Goal: Task Accomplishment & Management: Use online tool/utility

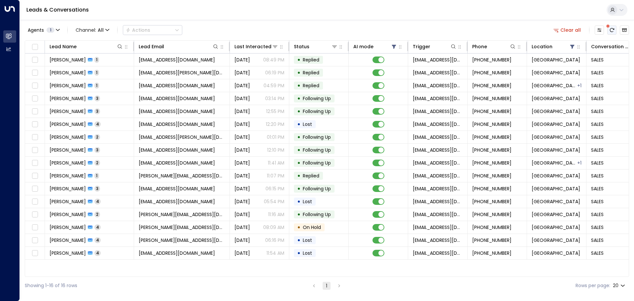
click at [611, 30] on icon "There are new threads available. Refresh the grid to view the latest updates." at bounding box center [611, 29] width 5 height 5
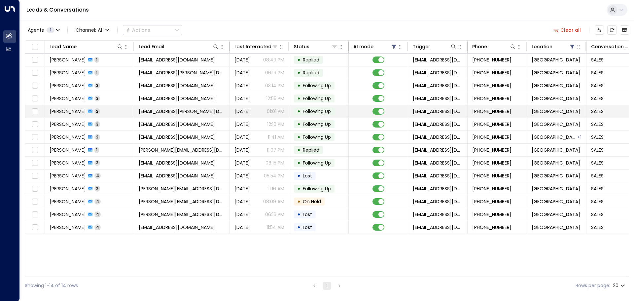
click at [315, 109] on span "Following Up" at bounding box center [317, 111] width 28 height 7
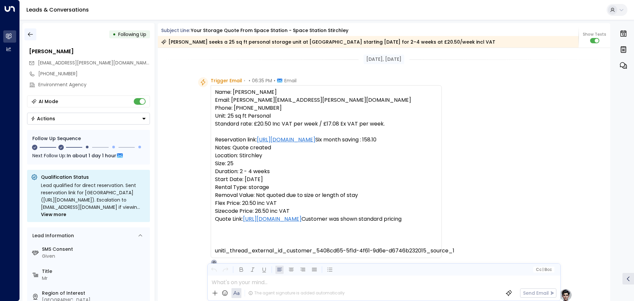
click at [27, 33] on icon "button" at bounding box center [30, 34] width 7 height 7
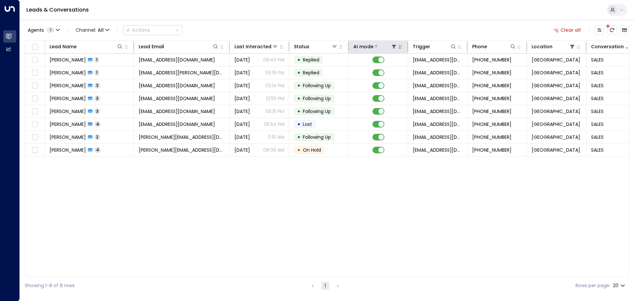
click at [392, 47] on icon at bounding box center [393, 46] width 5 height 5
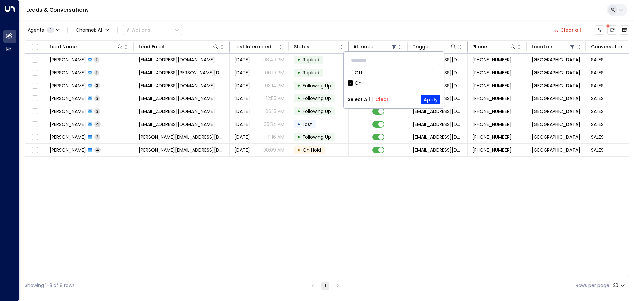
click at [357, 71] on div "Off" at bounding box center [359, 72] width 8 height 7
click at [435, 102] on button "Apply" at bounding box center [430, 99] width 19 height 9
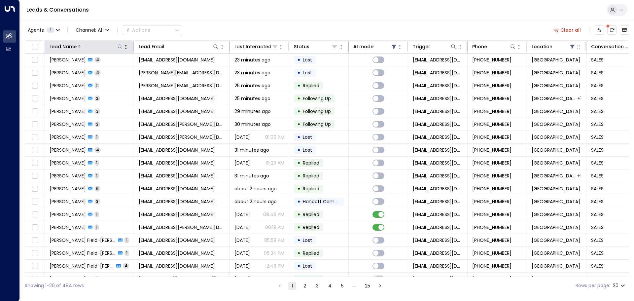
click at [119, 48] on icon at bounding box center [119, 46] width 5 height 5
type input "***"
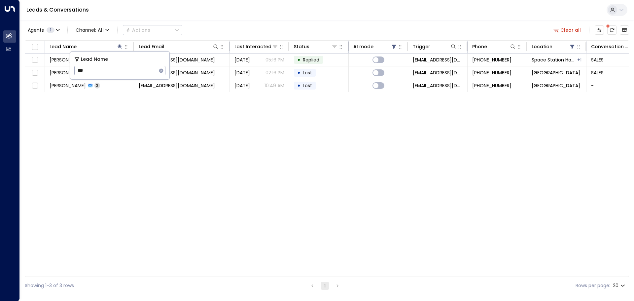
click at [122, 117] on div "Lead Name Lead Email Last Interacted Status AI mode Trigger Phone Location Conv…" at bounding box center [327, 158] width 604 height 236
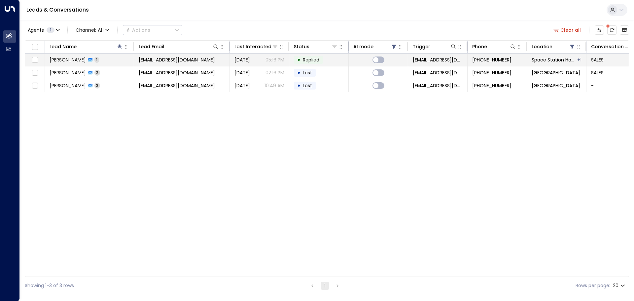
click at [312, 59] on span "Replied" at bounding box center [311, 59] width 17 height 7
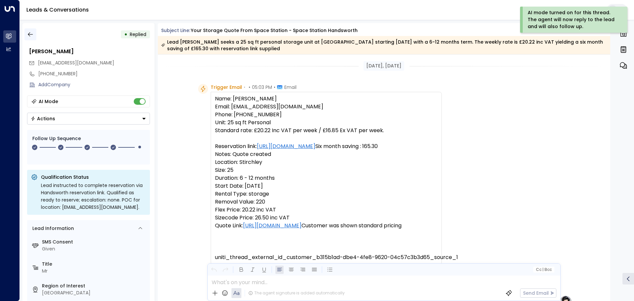
click at [30, 35] on icon "button" at bounding box center [30, 34] width 7 height 7
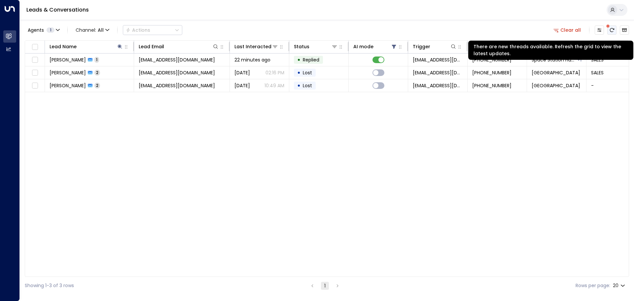
click at [614, 31] on icon "There are new threads available. Refresh the grid to view the latest updates." at bounding box center [611, 29] width 5 height 5
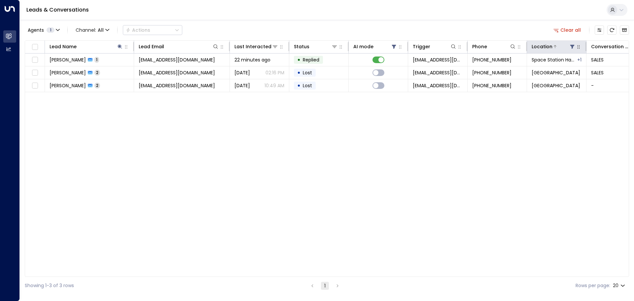
click at [571, 47] on icon at bounding box center [571, 46] width 5 height 5
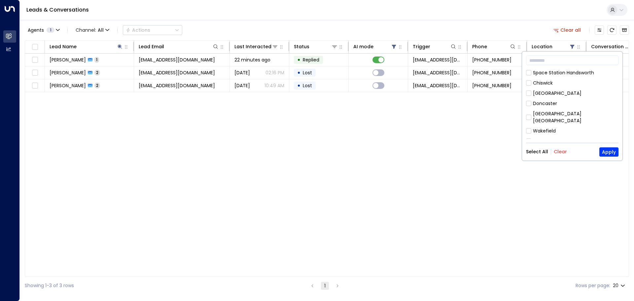
click at [573, 72] on div "Space Station Handsworth" at bounding box center [563, 72] width 61 height 7
click at [562, 150] on button "Clear" at bounding box center [560, 151] width 13 height 5
click at [563, 73] on div "Space Station Handsworth" at bounding box center [563, 72] width 61 height 7
click at [608, 151] on button "Apply" at bounding box center [608, 151] width 19 height 9
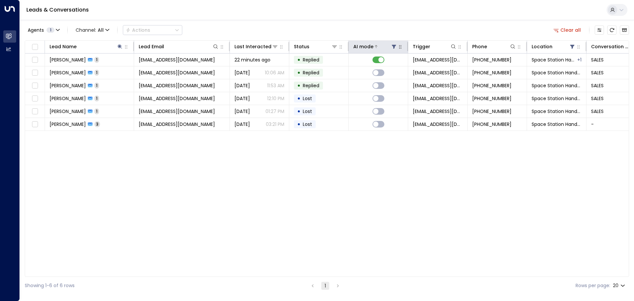
click at [393, 45] on icon at bounding box center [394, 47] width 4 height 4
click at [403, 19] on div "Leads & Conversations" at bounding box center [327, 10] width 614 height 20
click at [119, 47] on icon at bounding box center [119, 46] width 5 height 5
click at [161, 71] on icon "button" at bounding box center [160, 70] width 5 height 5
click at [318, 12] on div "Leads & Conversations" at bounding box center [327, 10] width 614 height 20
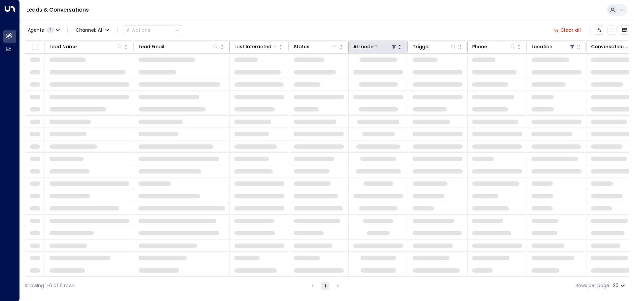
click at [393, 47] on icon at bounding box center [393, 46] width 5 height 5
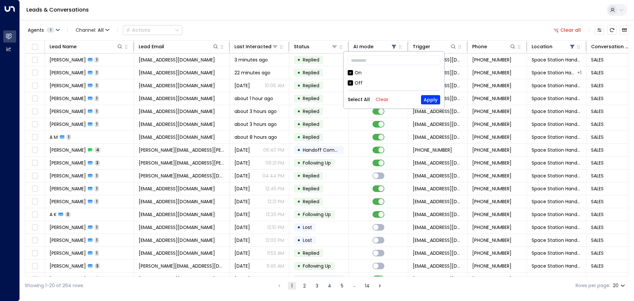
click at [355, 86] on div "Off" at bounding box center [359, 83] width 8 height 7
click at [431, 99] on button "Apply" at bounding box center [430, 99] width 19 height 9
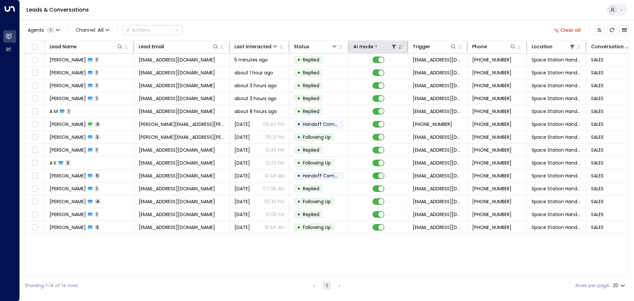
click at [393, 46] on icon at bounding box center [394, 47] width 4 height 4
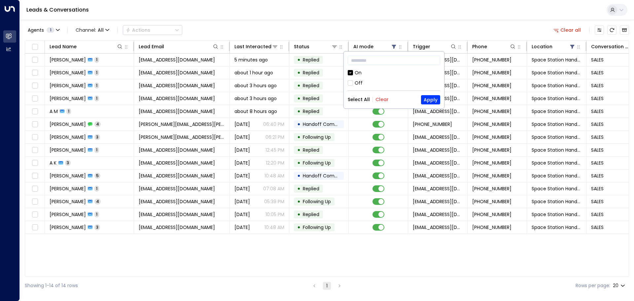
click at [355, 80] on div "Off" at bounding box center [359, 83] width 8 height 7
click at [435, 98] on button "Apply" at bounding box center [430, 99] width 19 height 9
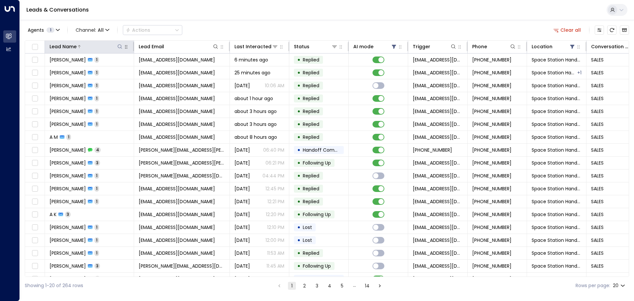
click at [120, 47] on icon at bounding box center [119, 46] width 5 height 5
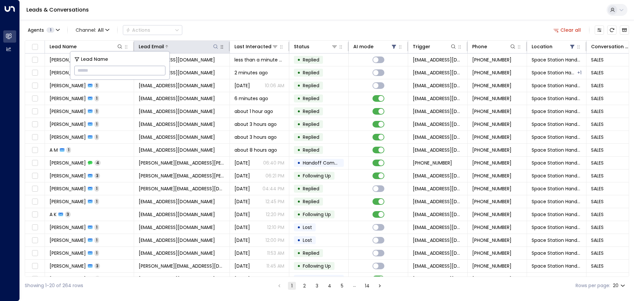
click at [215, 46] on icon at bounding box center [215, 46] width 5 height 5
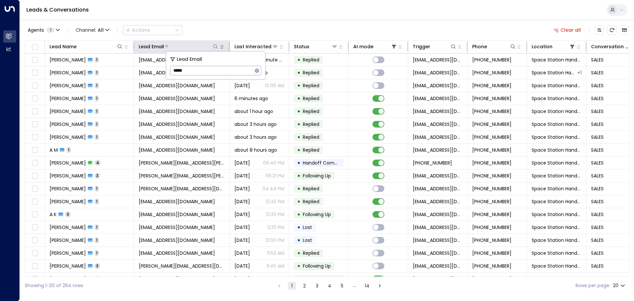
type input "*****"
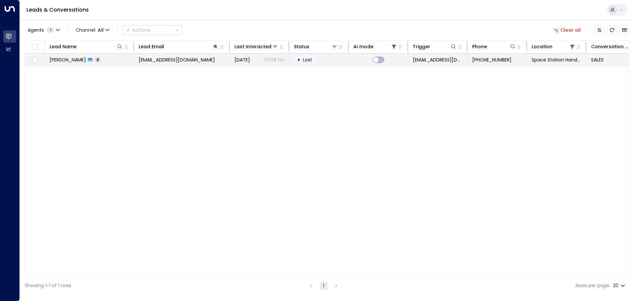
click at [313, 58] on span "Lost" at bounding box center [307, 59] width 14 height 7
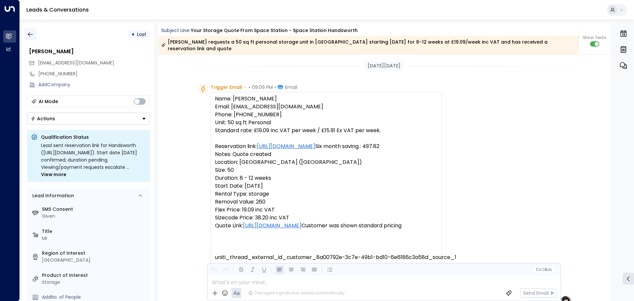
click at [31, 33] on icon "button" at bounding box center [30, 34] width 7 height 7
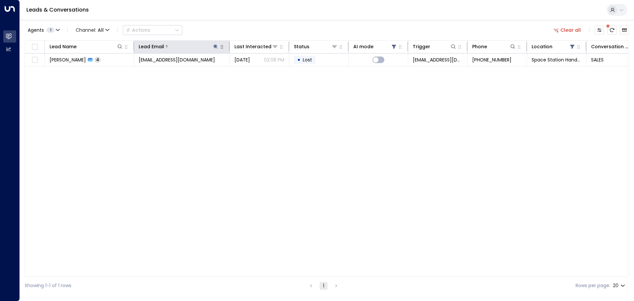
click at [216, 47] on icon at bounding box center [216, 46] width 4 height 4
drag, startPoint x: 200, startPoint y: 70, endPoint x: 125, endPoint y: 70, distance: 74.9
click at [125, 70] on body "Overview Leads & Conversations Leads & Conversations Analytics Analytics Leads …" at bounding box center [317, 147] width 634 height 294
drag, startPoint x: 191, startPoint y: 71, endPoint x: 169, endPoint y: 66, distance: 22.6
click at [169, 66] on div "Lead Email ***** ​" at bounding box center [215, 65] width 99 height 28
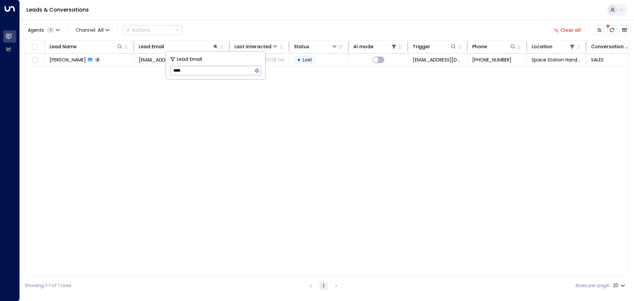
type input "****"
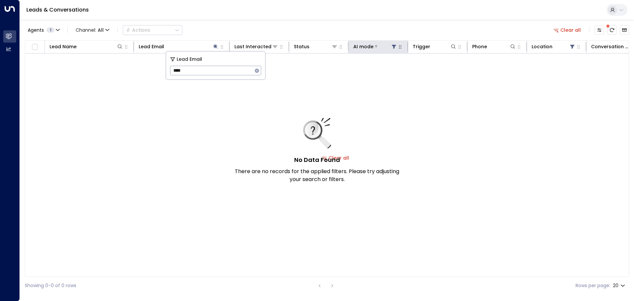
click at [394, 47] on icon at bounding box center [394, 47] width 4 height 4
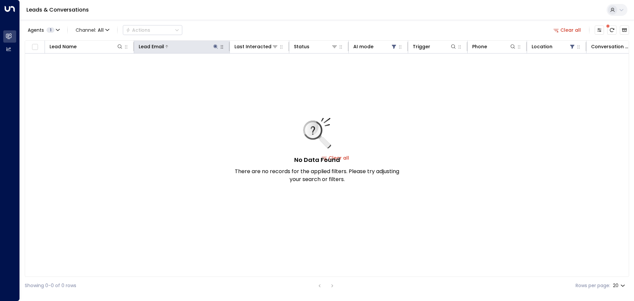
click at [214, 47] on icon at bounding box center [216, 46] width 4 height 4
click at [215, 46] on icon at bounding box center [216, 46] width 4 height 4
click at [192, 68] on input "****" at bounding box center [211, 70] width 83 height 12
type input "****"
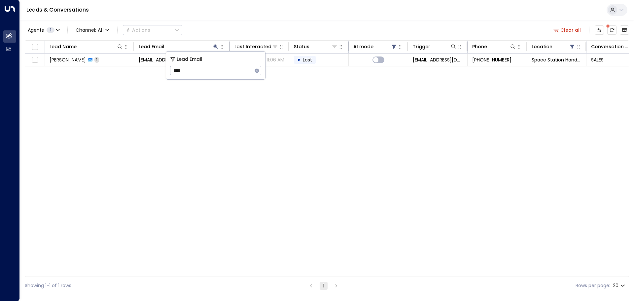
click at [235, 21] on div "Agents 1 Channel: All Actions Clear all Lead Name Lead Email Last Interacted St…" at bounding box center [327, 157] width 604 height 274
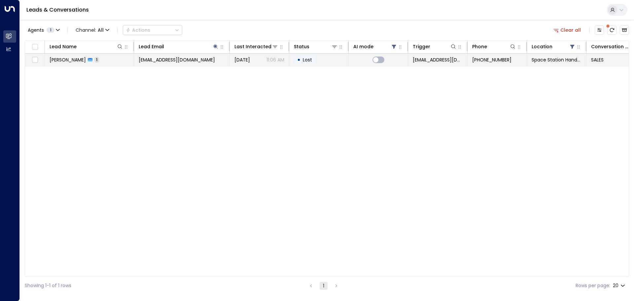
click at [316, 58] on td "• Lost" at bounding box center [318, 59] width 59 height 13
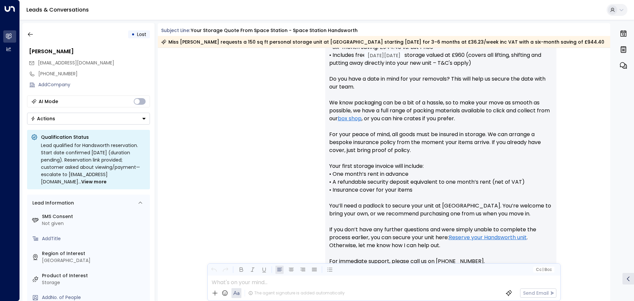
scroll to position [376, 0]
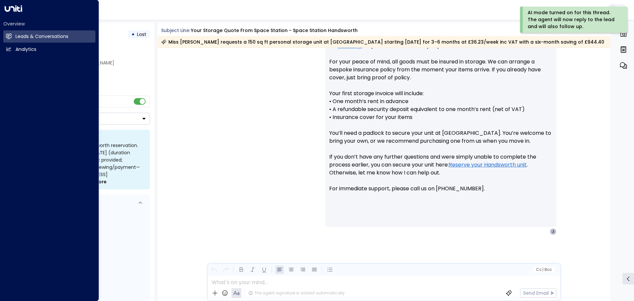
click at [117, 12] on div "Leads & Conversations" at bounding box center [327, 10] width 614 height 20
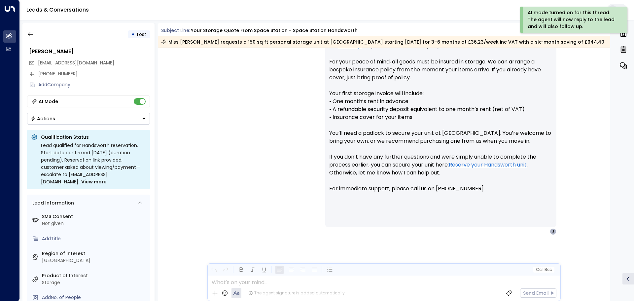
click at [69, 13] on link "Leads & Conversations" at bounding box center [57, 10] width 62 height 8
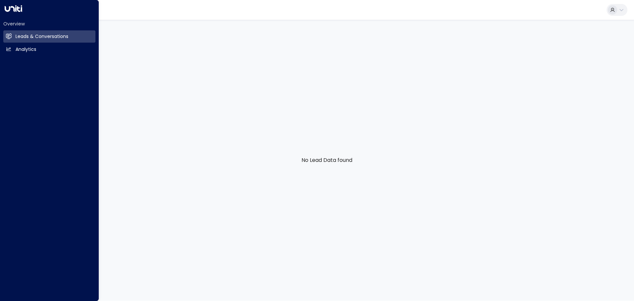
click at [12, 10] on icon at bounding box center [13, 8] width 17 height 7
click at [15, 8] on icon at bounding box center [13, 8] width 17 height 7
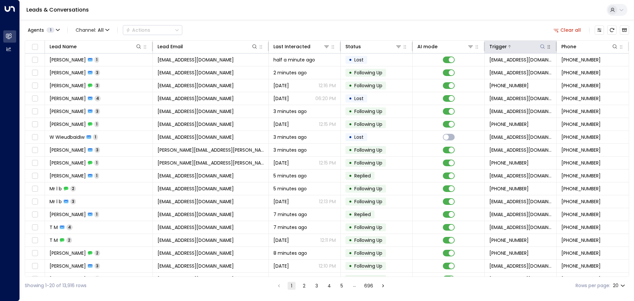
click at [540, 47] on icon at bounding box center [542, 46] width 5 height 5
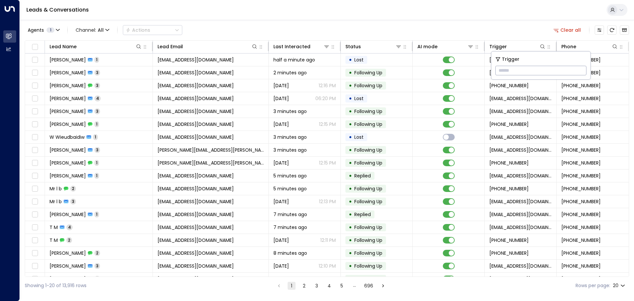
click at [522, 30] on div "Agents 1 Channel: All Actions Clear all" at bounding box center [327, 30] width 604 height 14
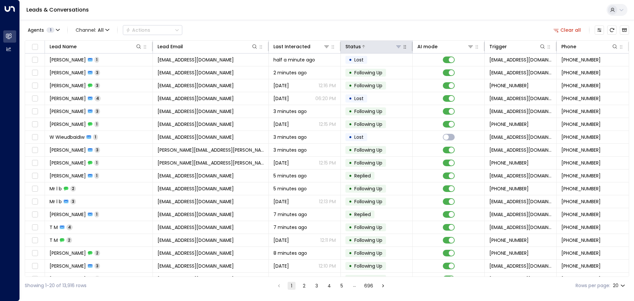
click at [399, 47] on icon at bounding box center [398, 46] width 5 height 5
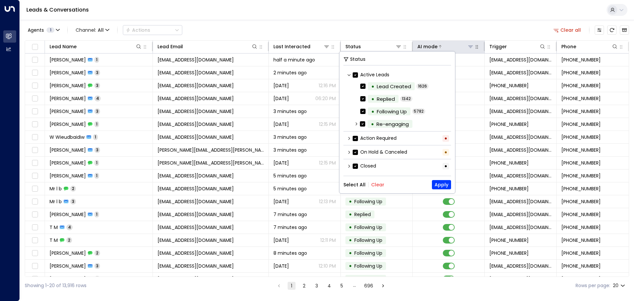
click at [471, 47] on icon at bounding box center [470, 46] width 5 height 5
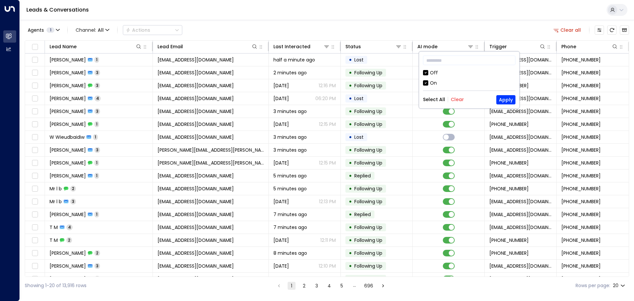
click at [432, 73] on div "Off" at bounding box center [434, 72] width 8 height 7
click at [515, 101] on button "Apply" at bounding box center [505, 99] width 19 height 9
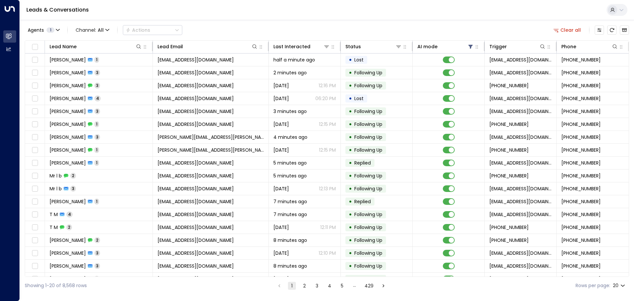
scroll to position [0, 1]
click at [613, 31] on icon "Refresh" at bounding box center [612, 30] width 4 height 4
click at [56, 31] on icon "button" at bounding box center [58, 30] width 4 height 4
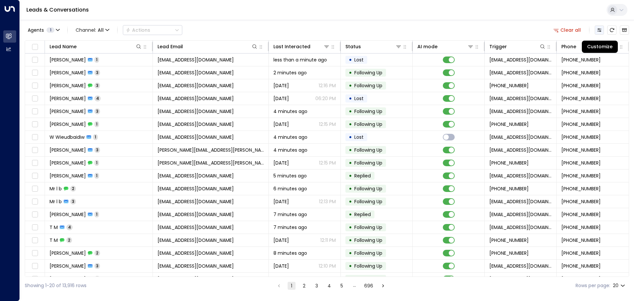
click at [600, 29] on icon "Customize" at bounding box center [599, 29] width 4 height 3
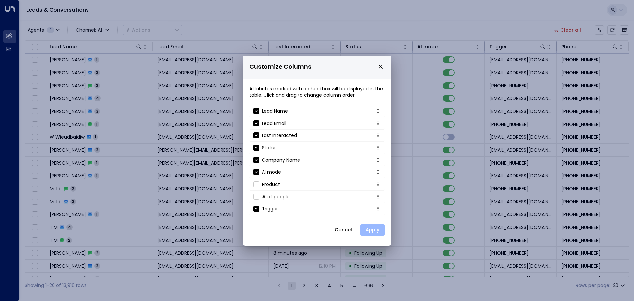
click at [370, 228] on button "Apply" at bounding box center [372, 229] width 24 height 11
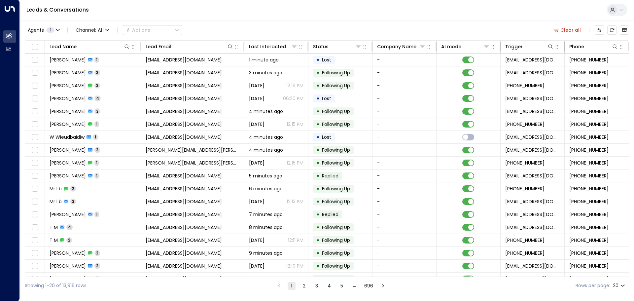
scroll to position [0, 1]
click at [419, 47] on icon at bounding box center [421, 47] width 5 height 2
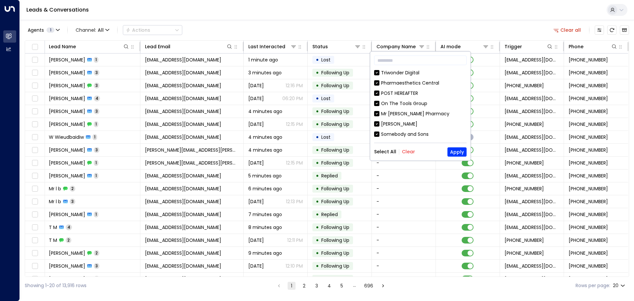
click at [471, 20] on div "Leads & Conversations" at bounding box center [327, 10] width 614 height 20
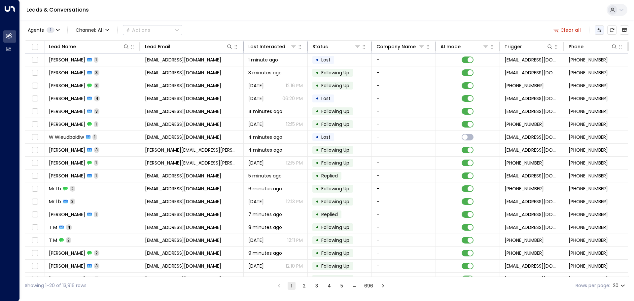
click at [599, 30] on icon "Customize" at bounding box center [598, 29] width 5 height 5
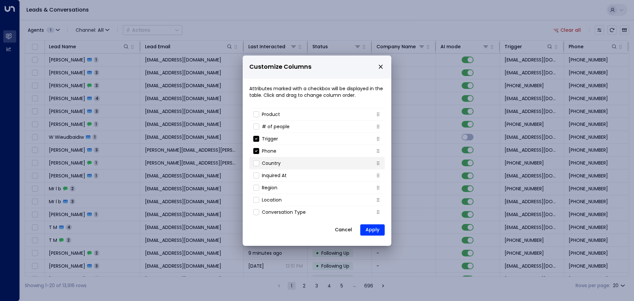
scroll to position [71, 0]
click at [263, 200] on p "Location" at bounding box center [272, 198] width 20 height 7
click at [370, 230] on button "Apply" at bounding box center [372, 229] width 24 height 11
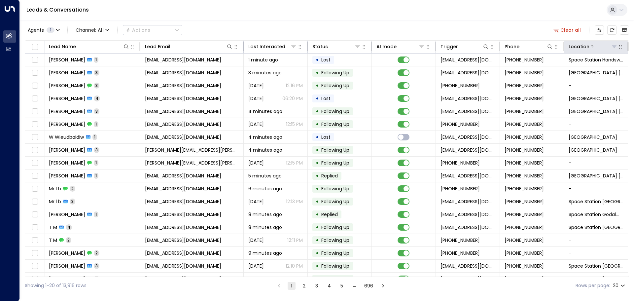
click at [612, 46] on icon at bounding box center [613, 46] width 5 height 5
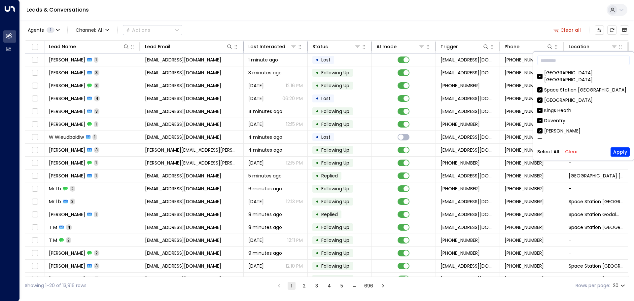
click at [571, 153] on button "Clear" at bounding box center [571, 151] width 13 height 5
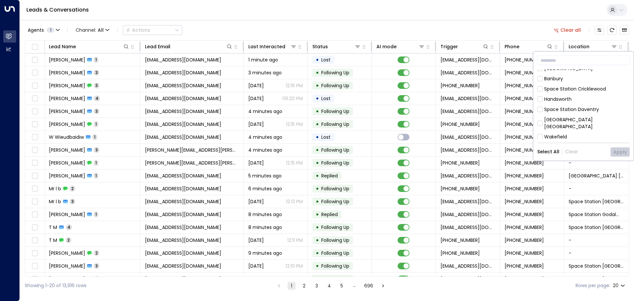
scroll to position [367, 0]
click at [585, 173] on div "Space Station Stirchley" at bounding box center [568, 176] width 49 height 7
click at [617, 151] on button "Apply" at bounding box center [619, 151] width 19 height 9
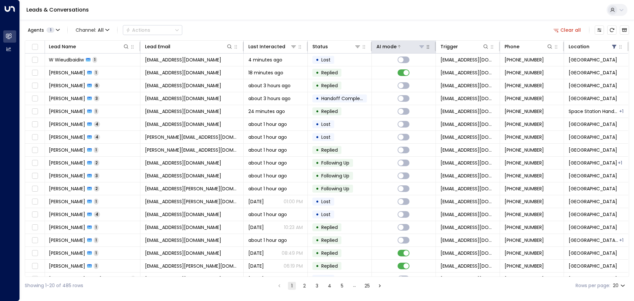
click at [419, 47] on icon at bounding box center [421, 46] width 5 height 5
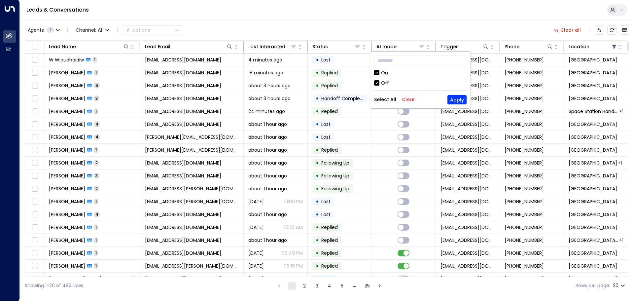
click at [387, 82] on div "Off" at bounding box center [385, 83] width 8 height 7
click at [460, 102] on button "Apply" at bounding box center [456, 99] width 19 height 9
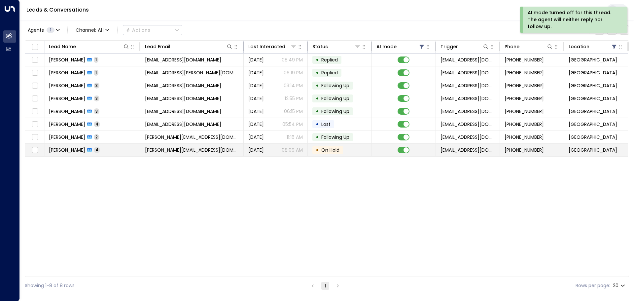
click at [335, 152] on span "On Hold" at bounding box center [330, 150] width 18 height 7
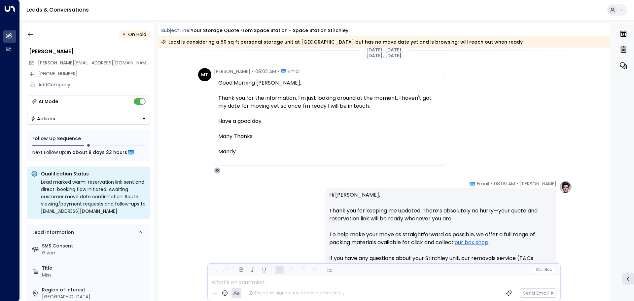
scroll to position [721, 0]
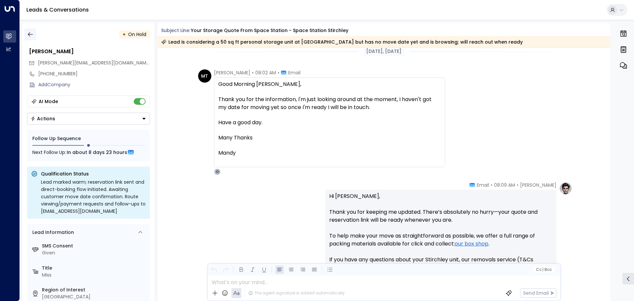
click at [33, 36] on icon "button" at bounding box center [30, 34] width 7 height 7
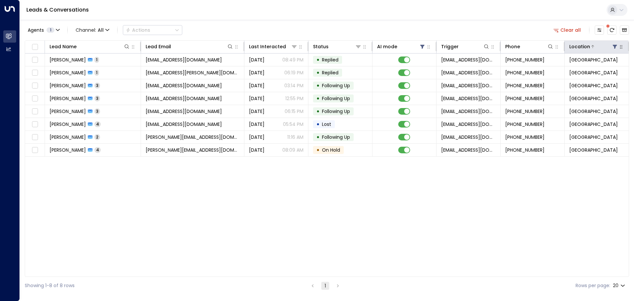
click at [612, 47] on icon at bounding box center [614, 46] width 5 height 5
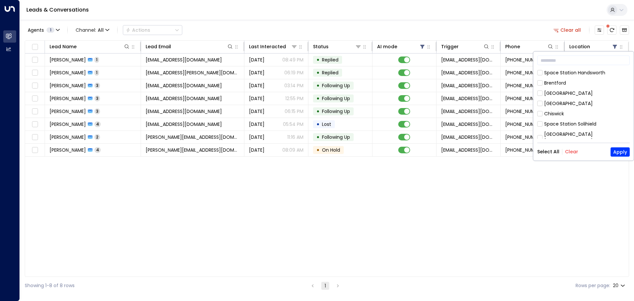
click at [590, 75] on div "Space Station Handsworth" at bounding box center [574, 72] width 61 height 7
click at [615, 150] on button "Apply" at bounding box center [619, 151] width 19 height 9
